Goal: Task Accomplishment & Management: Manage account settings

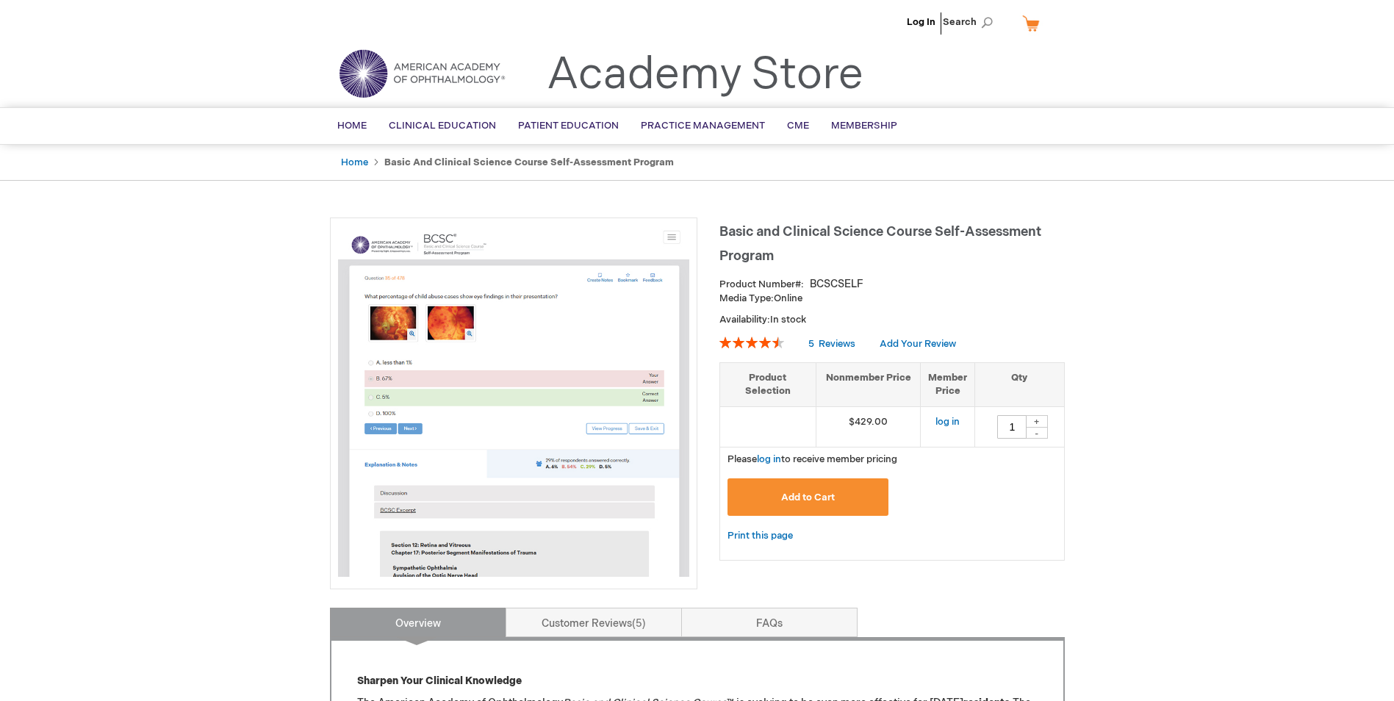
click at [919, 15] on li "Log In" at bounding box center [921, 22] width 36 height 44
click at [923, 20] on link "Log In" at bounding box center [920, 22] width 29 height 12
click at [893, 22] on li "Raphael Banoub" at bounding box center [848, 22] width 89 height 44
click at [836, 24] on span "Raphael Banoub" at bounding box center [848, 22] width 82 height 12
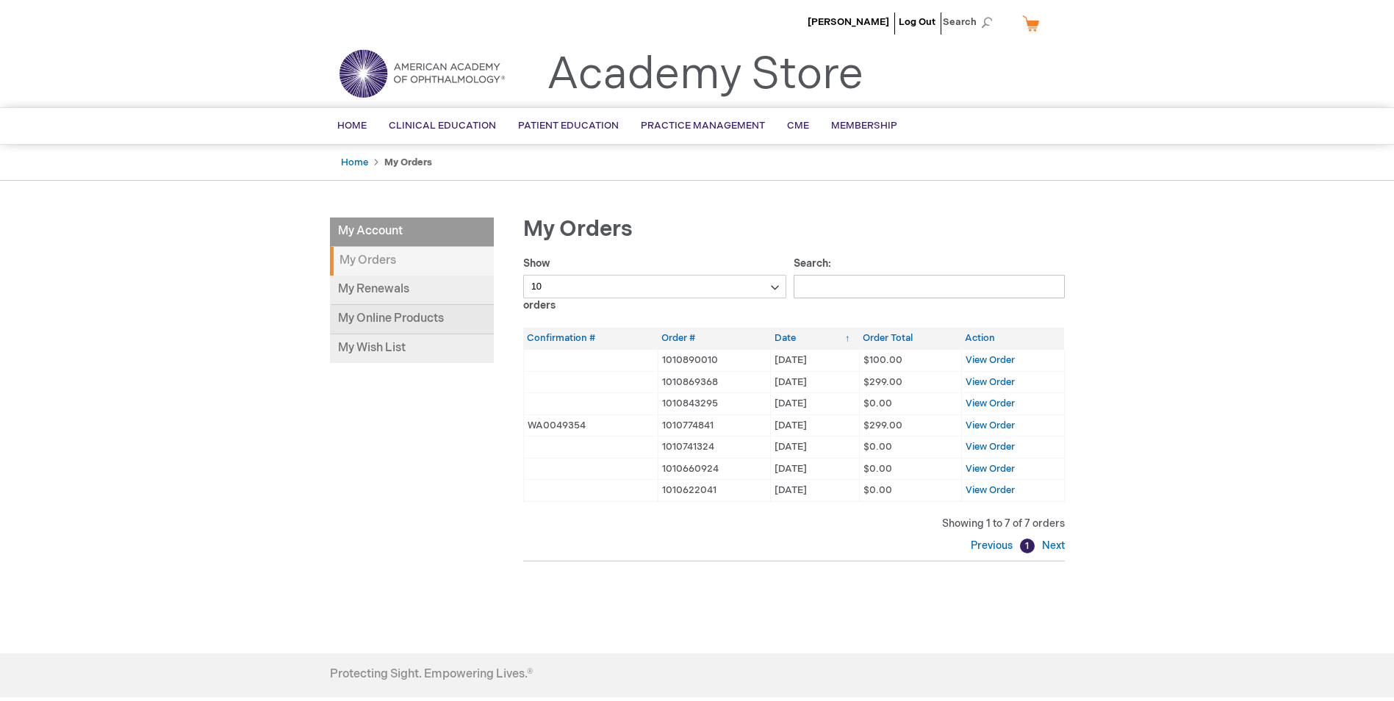
click at [466, 317] on link "My Online Products" at bounding box center [412, 319] width 164 height 29
